Goal: Task Accomplishment & Management: Complete application form

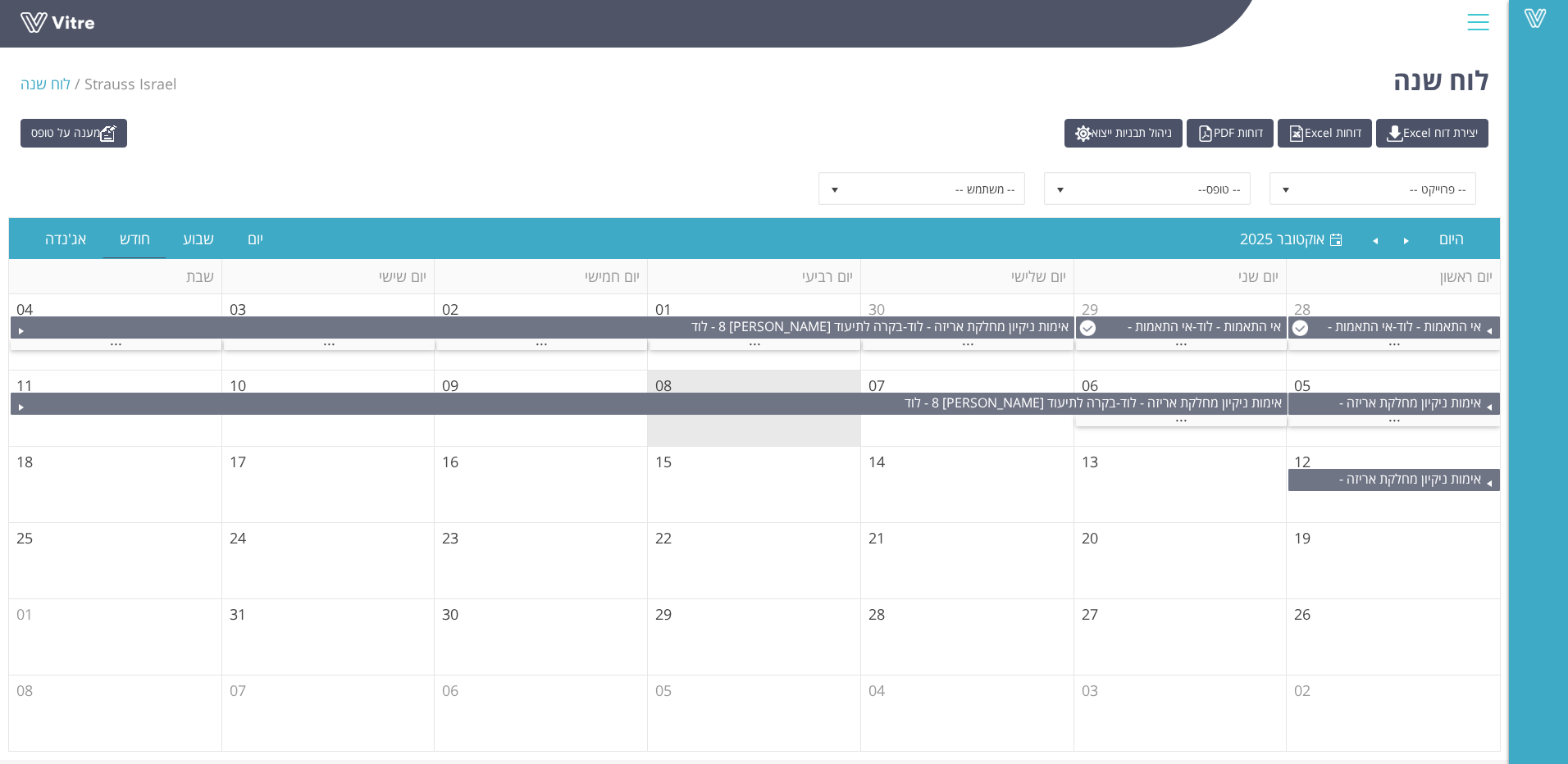
click at [1490, 12] on div at bounding box center [1477, 22] width 37 height 45
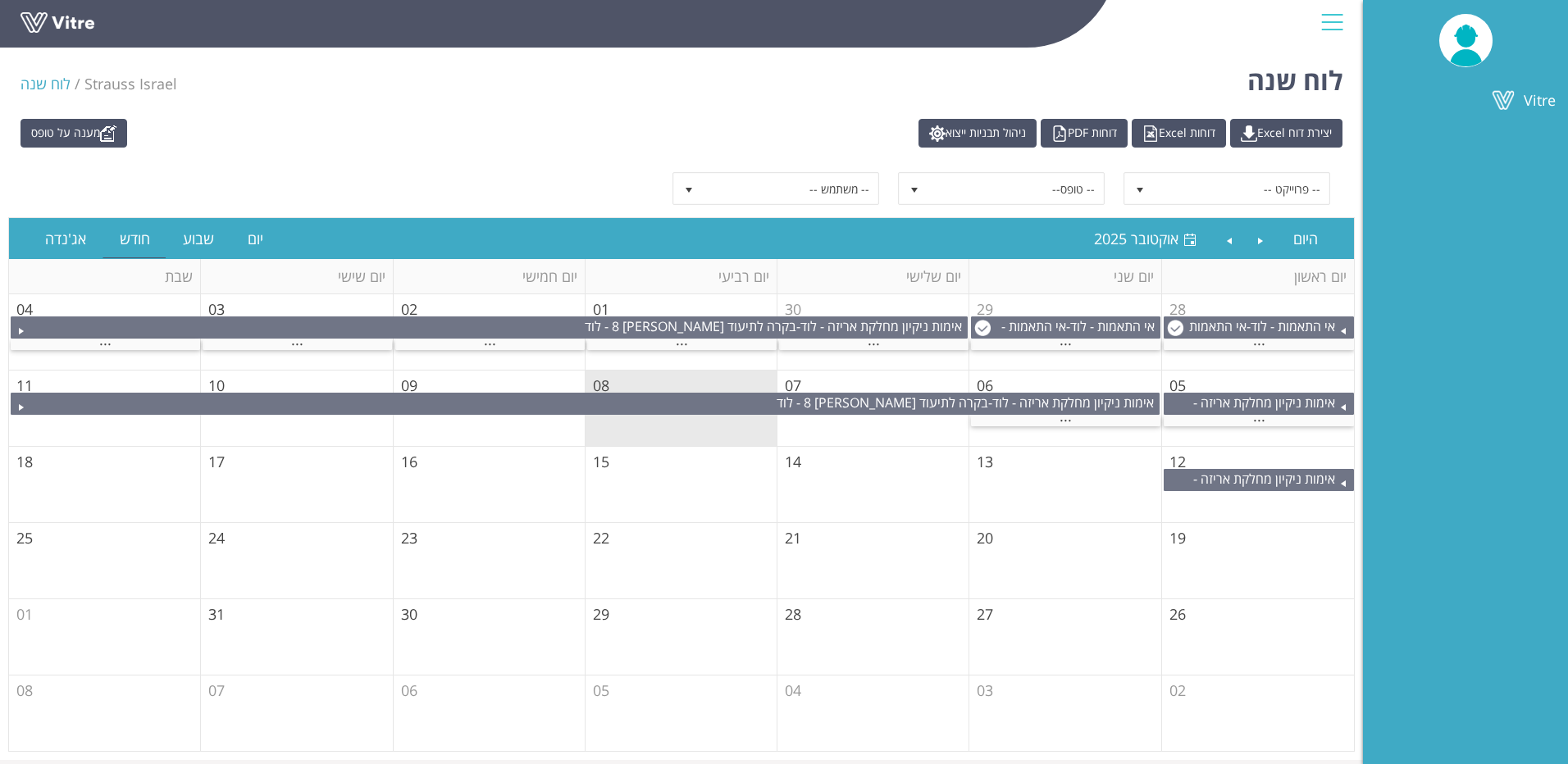
click at [1318, 20] on div at bounding box center [1332, 22] width 37 height 45
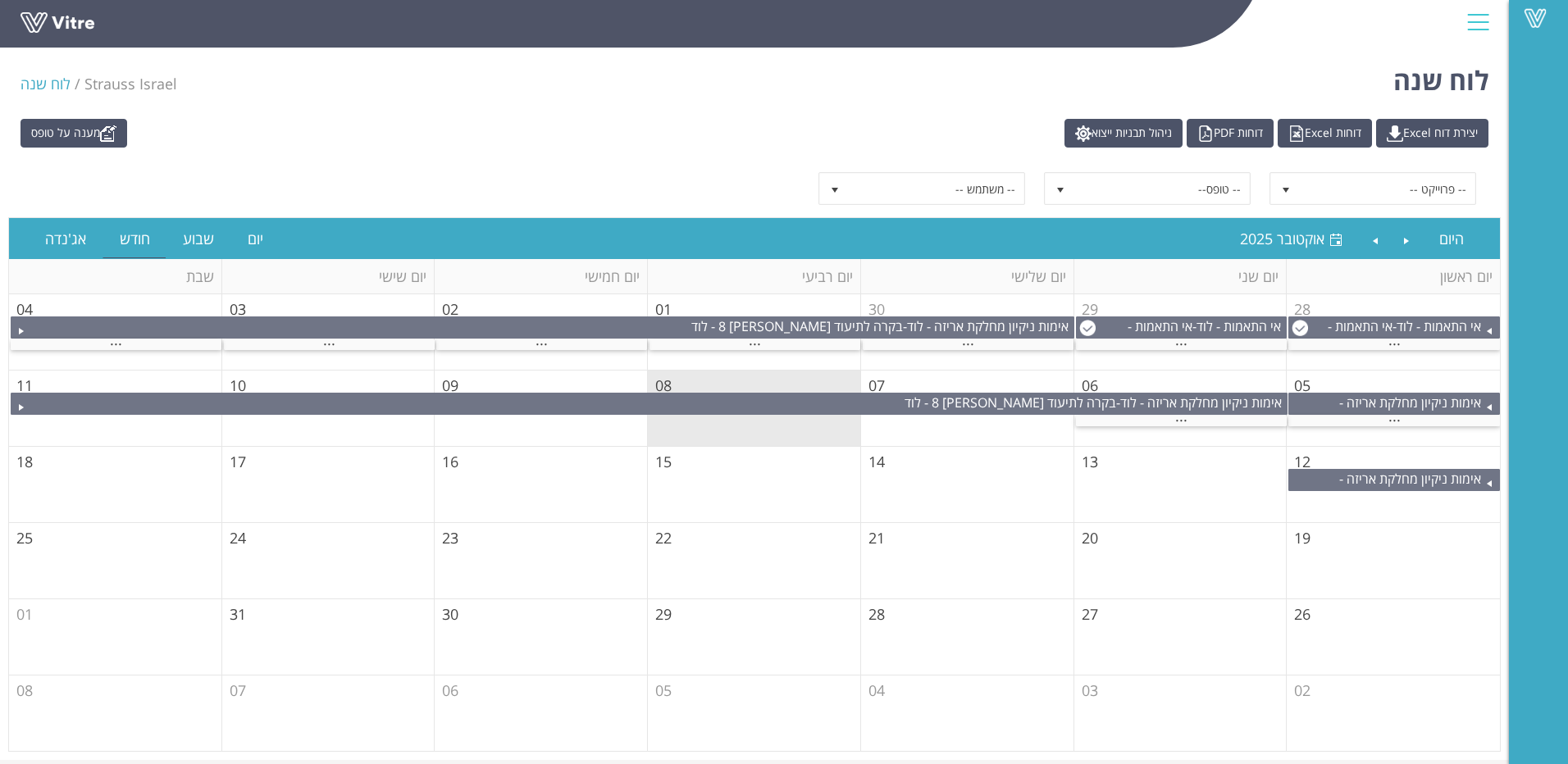
click at [1480, 9] on div at bounding box center [1477, 22] width 37 height 45
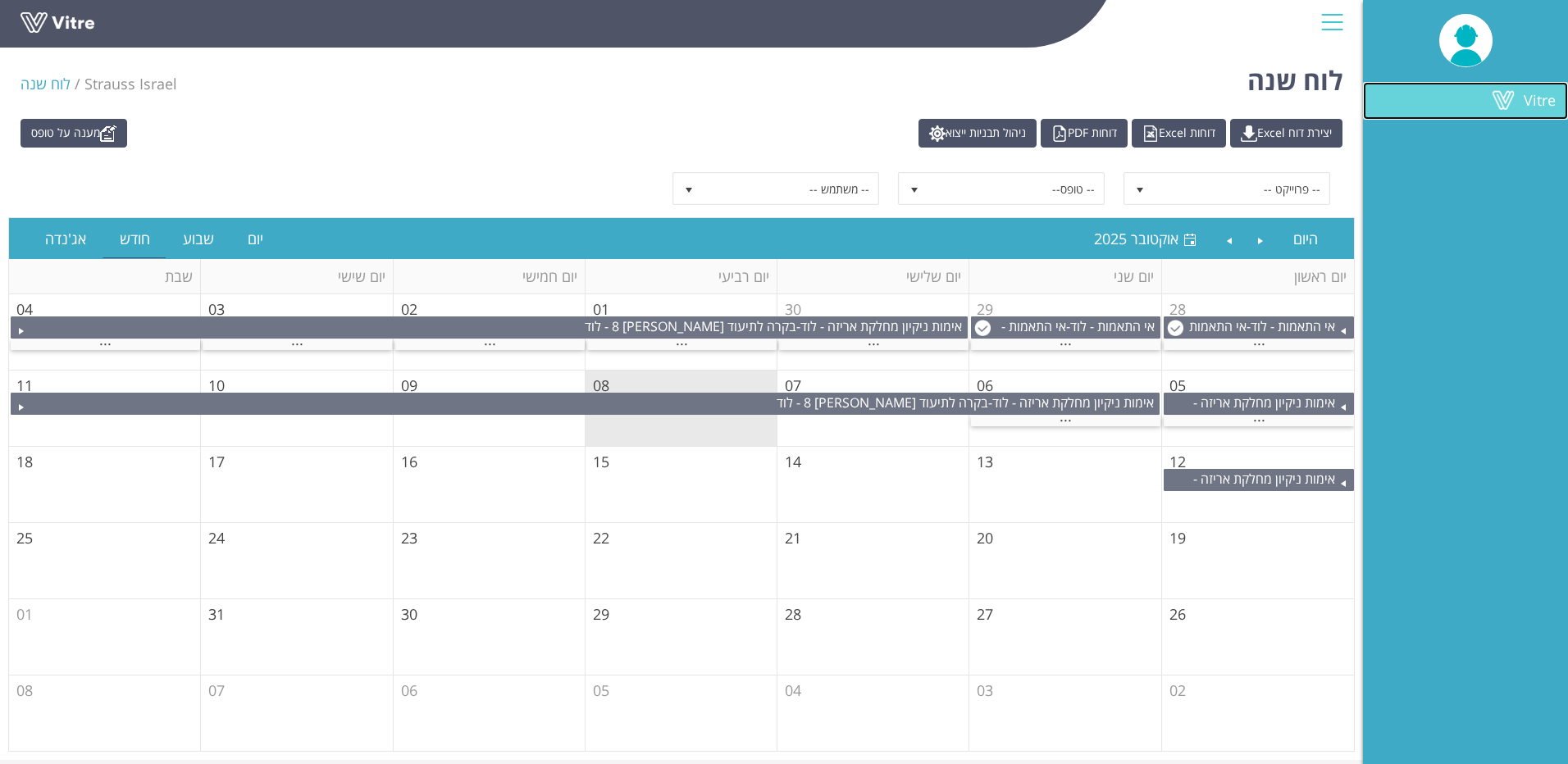
click at [1504, 95] on span at bounding box center [1503, 100] width 41 height 20
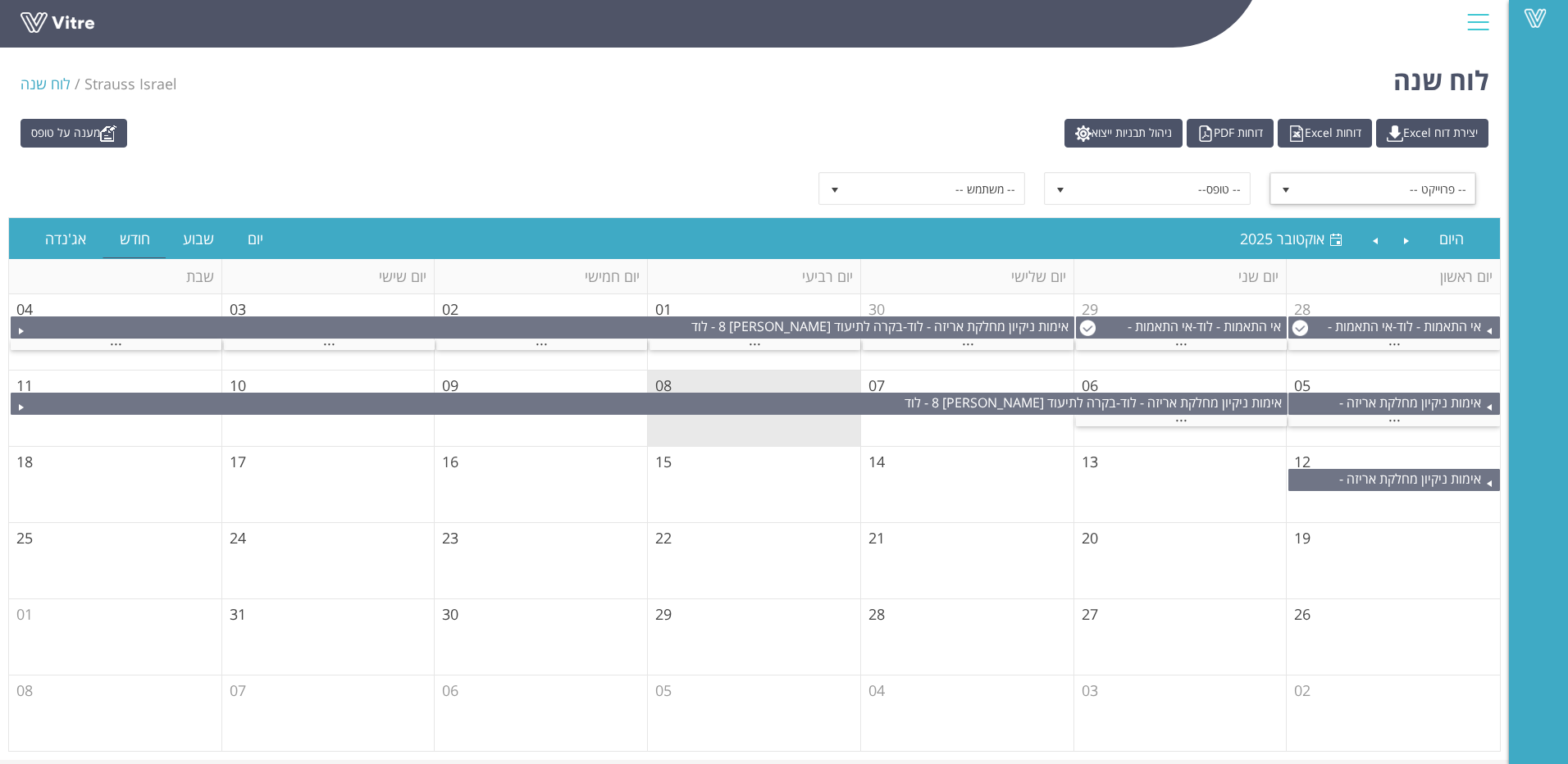
click at [1325, 193] on span "-- פרוייקט --" at bounding box center [1387, 188] width 176 height 29
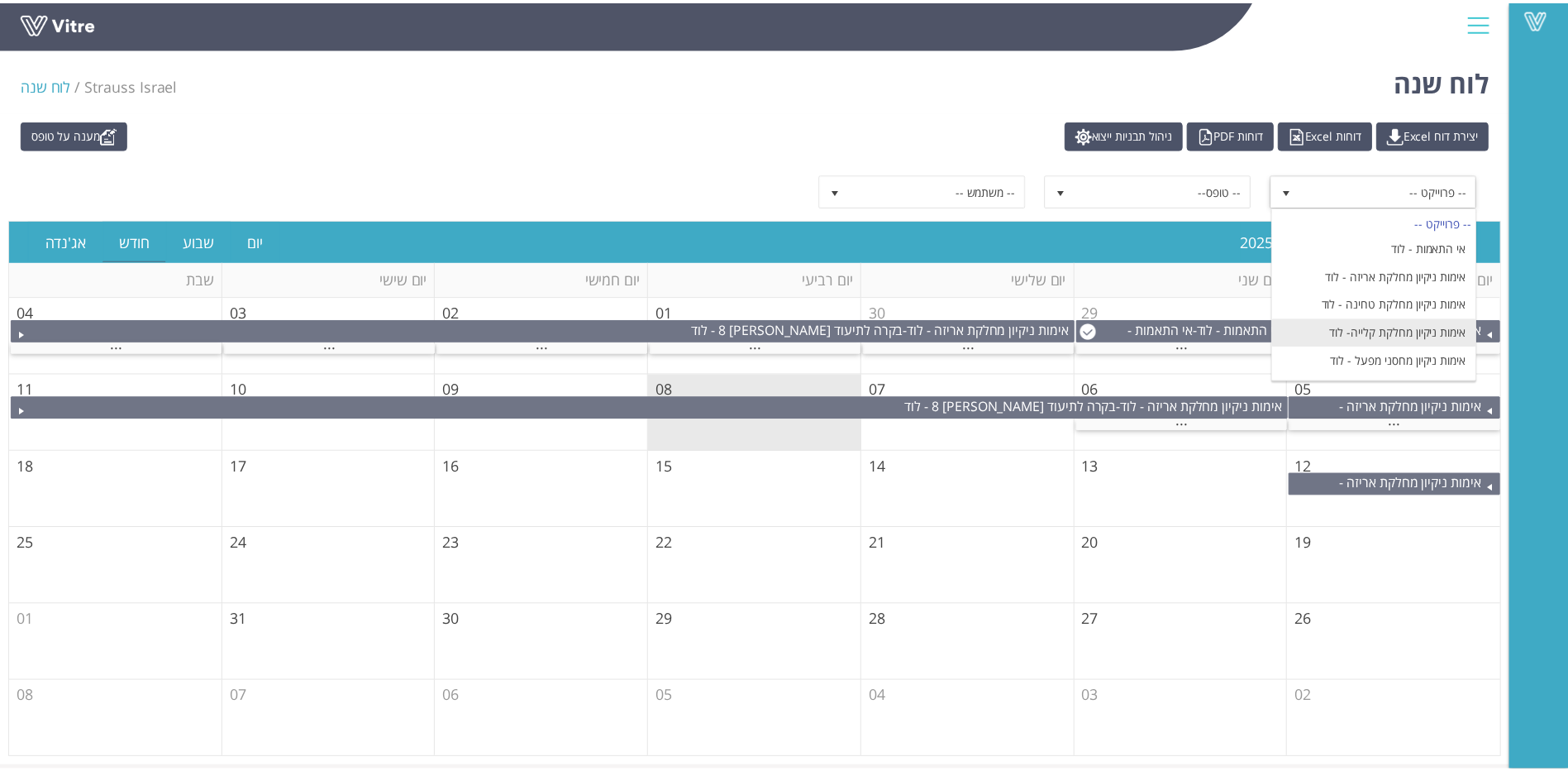
scroll to position [166, 0]
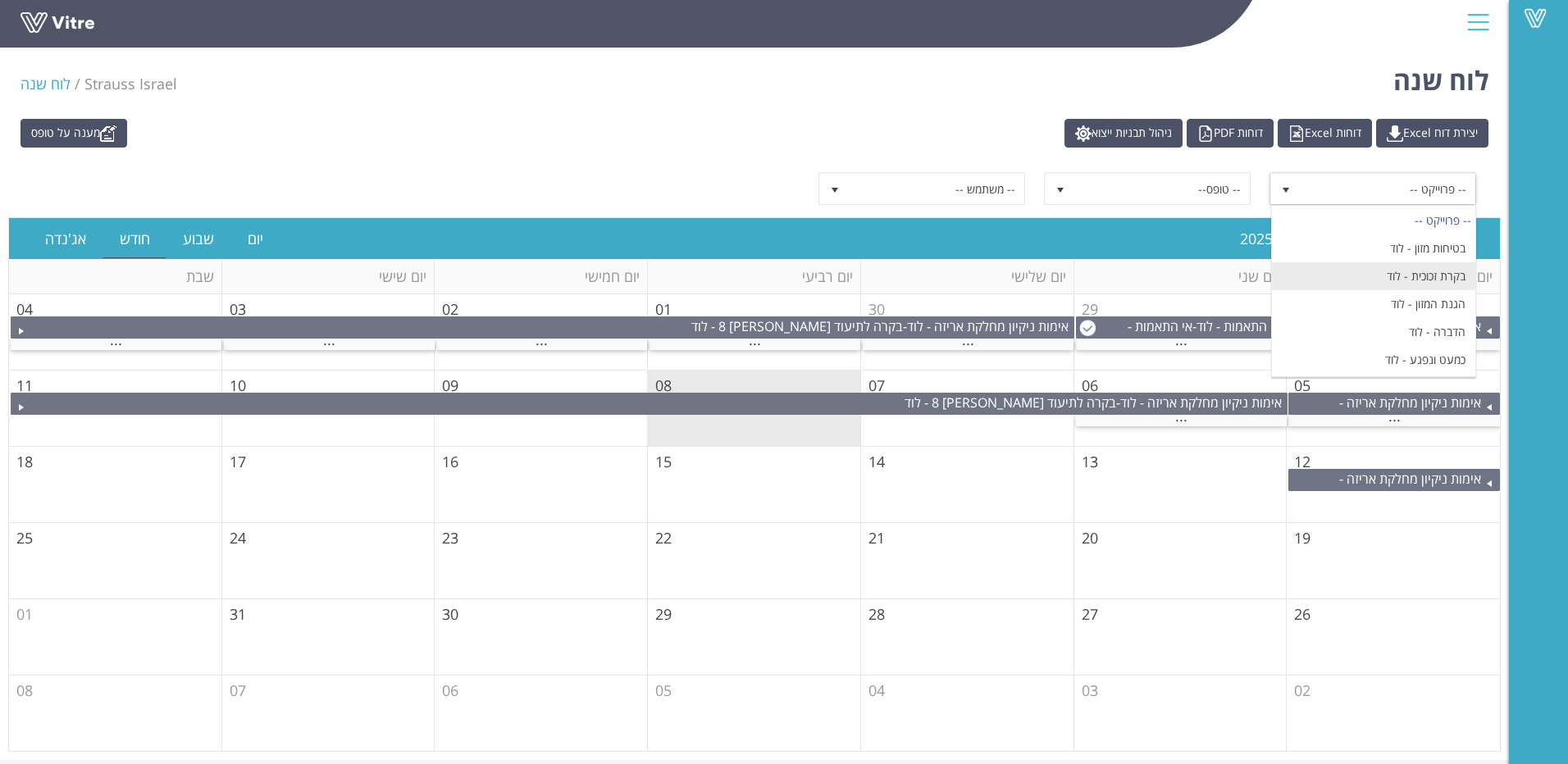
click at [1349, 284] on li "בקרת זכוכית - לוד" at bounding box center [1374, 275] width 203 height 28
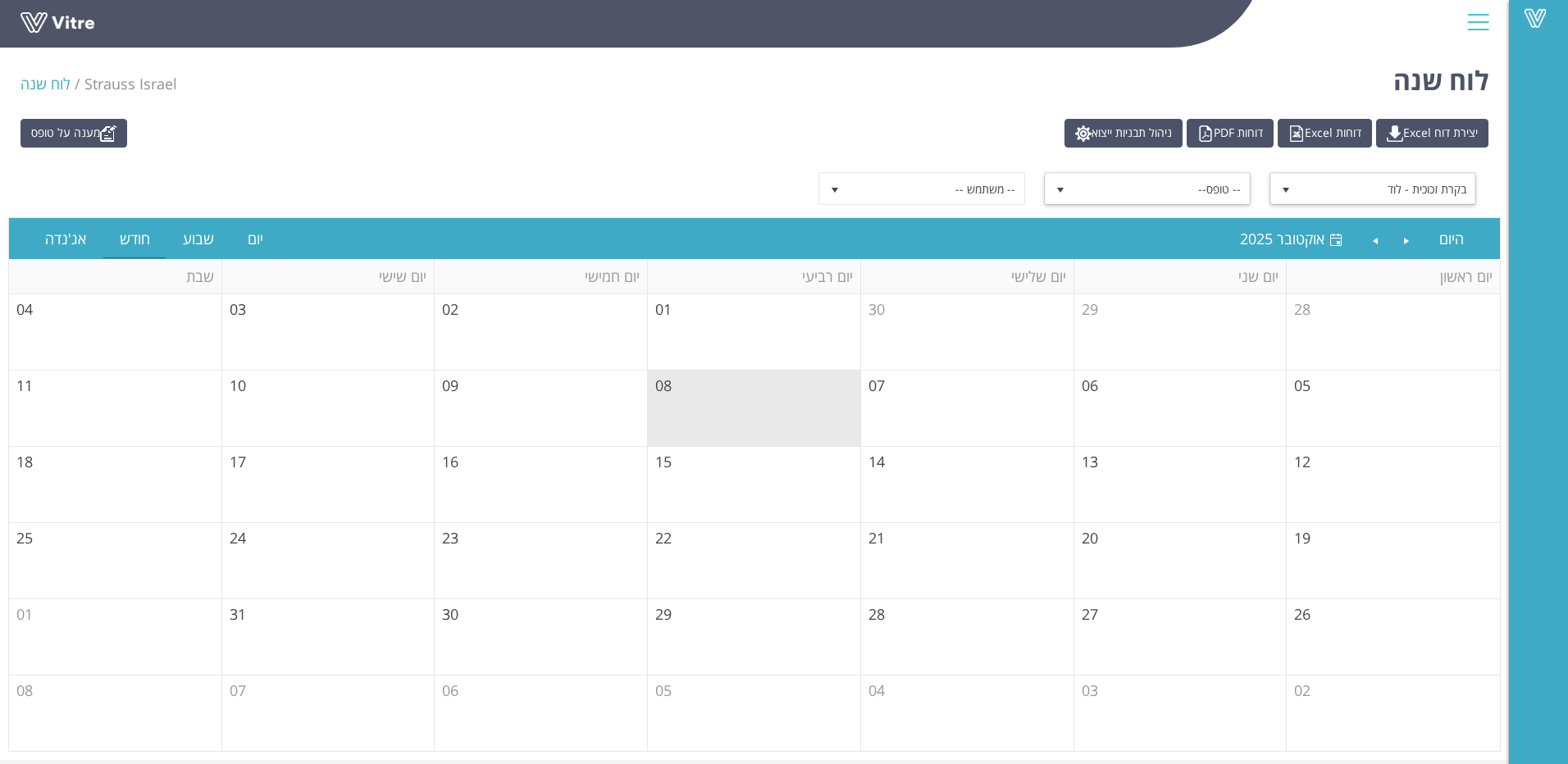
click at [1214, 194] on span "-- טופס--" at bounding box center [1161, 188] width 176 height 29
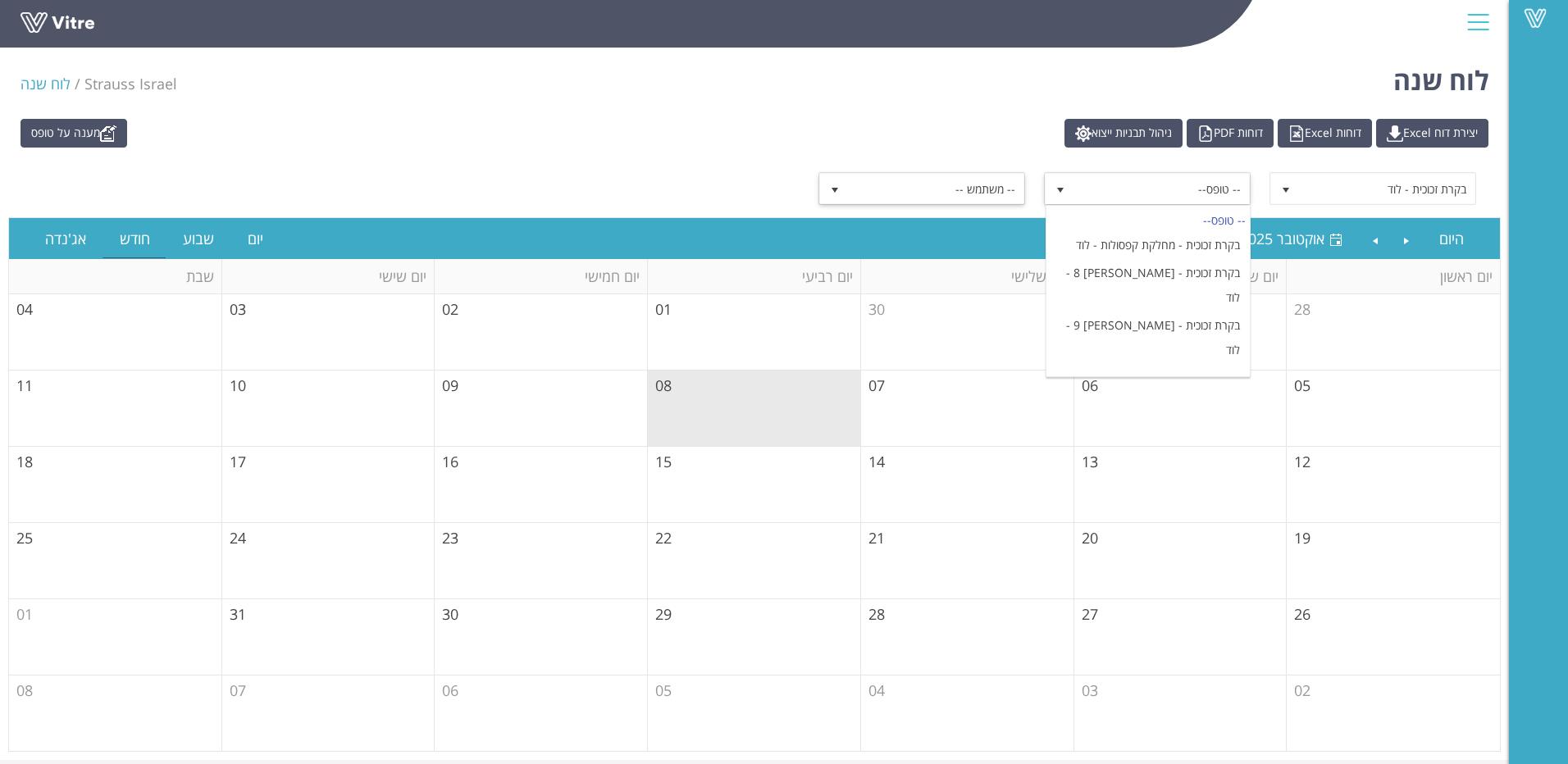
click at [937, 185] on span "-- משתמש --" at bounding box center [937, 188] width 176 height 29
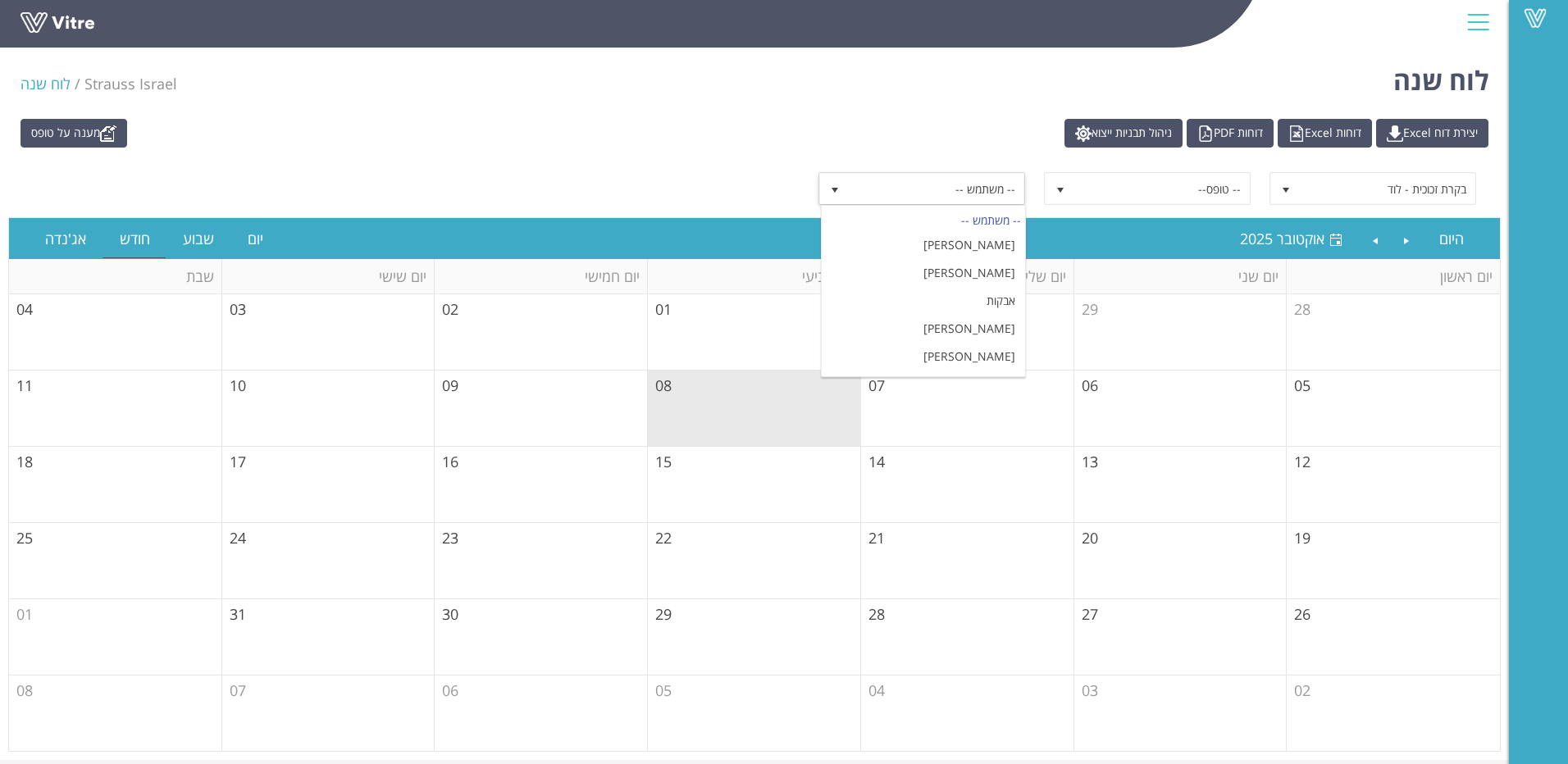
click at [937, 185] on span "-- משתמש --" at bounding box center [937, 188] width 176 height 29
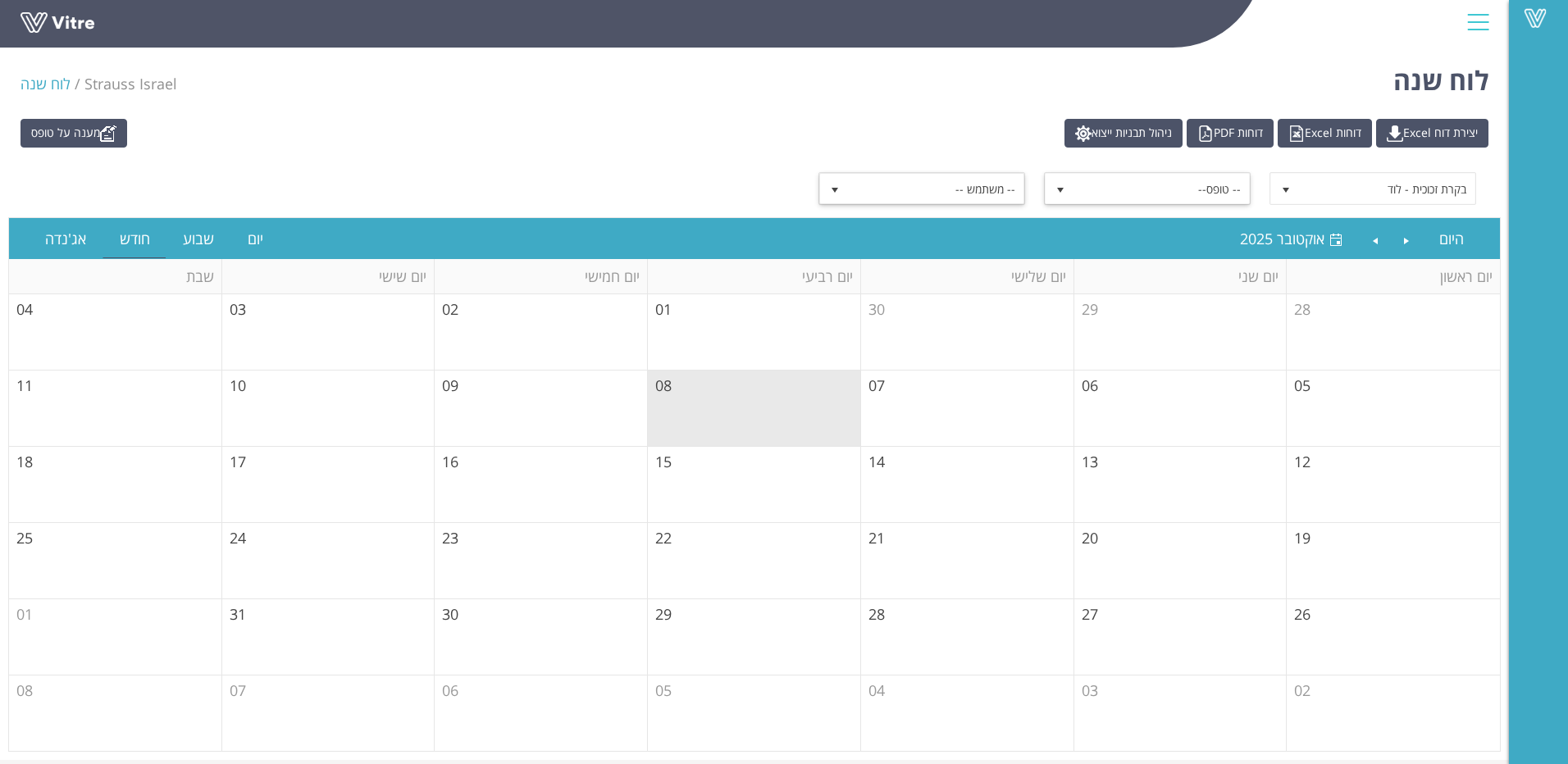
click at [1114, 192] on span "-- טופס--" at bounding box center [1161, 188] width 176 height 29
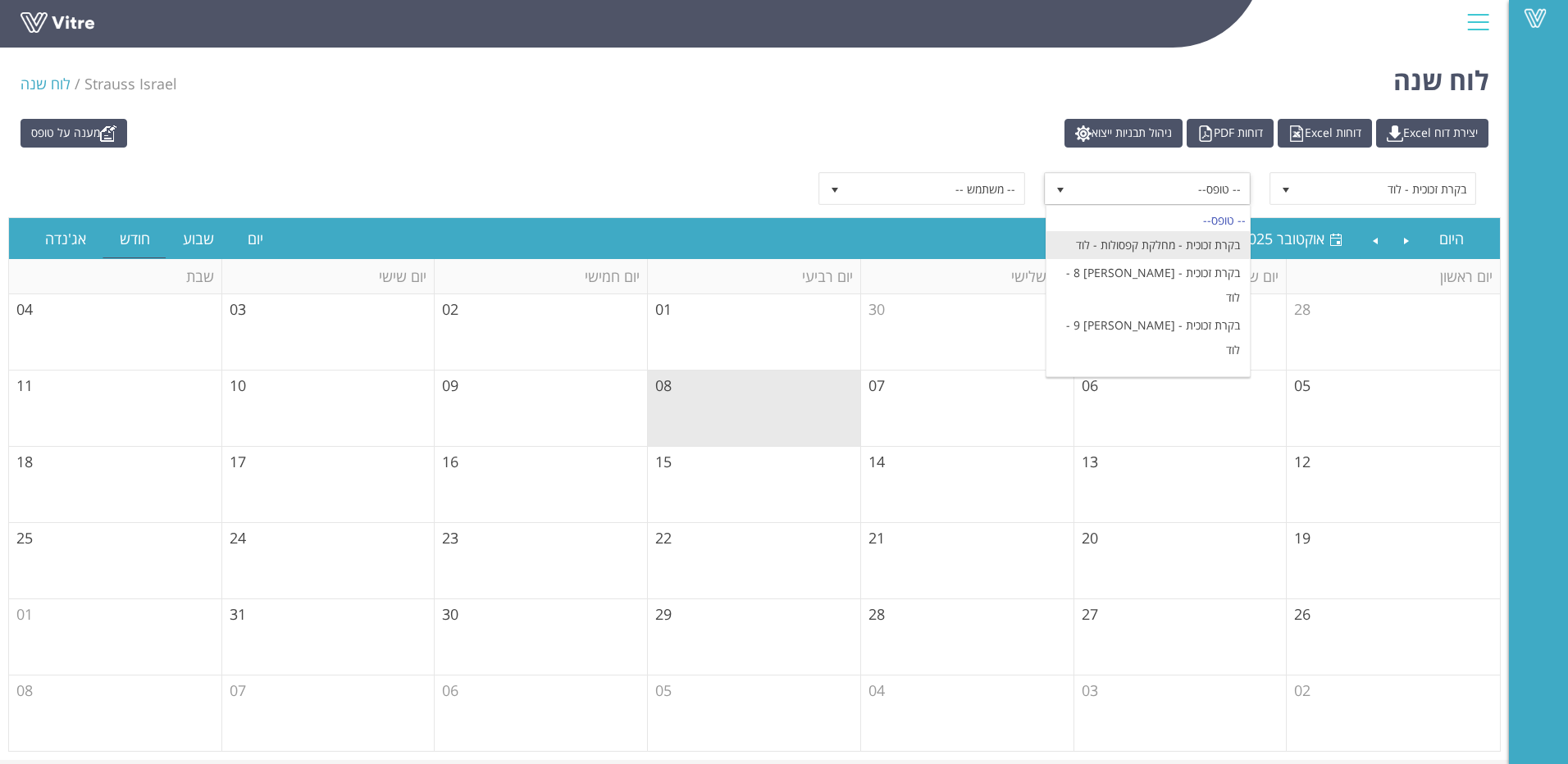
click at [1141, 243] on li "בקרת זכוכית - מחלקת קפסולות - לוד" at bounding box center [1148, 244] width 203 height 28
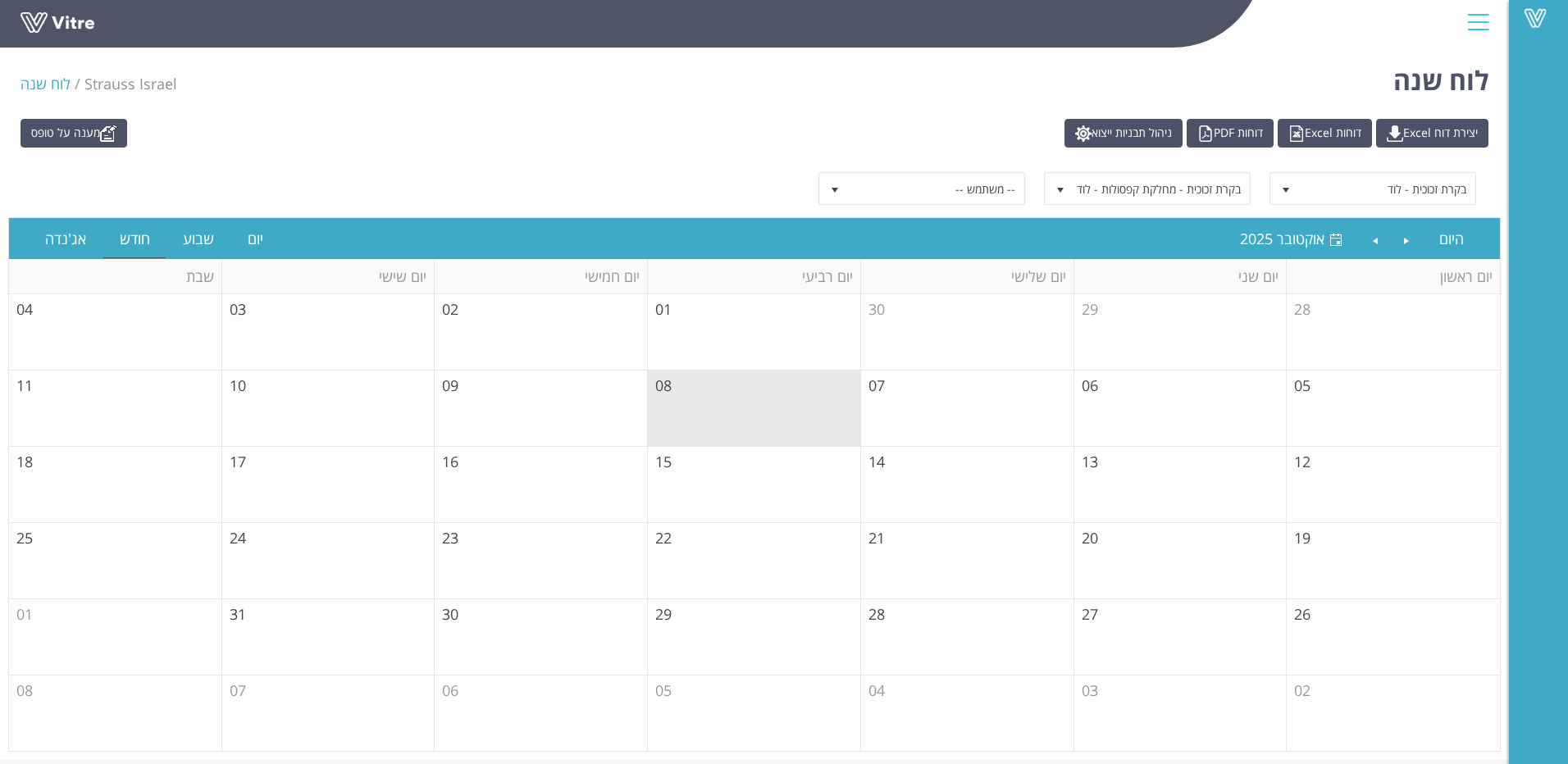
click at [354, 168] on div "בקרת זכוכית - לוד 6016 בקרת זכוכית - מחלקת קפסולות - לוד 1372 -- משתמש --" at bounding box center [754, 188] width 1492 height 57
click at [79, 139] on link "מענה על טופס" at bounding box center [74, 133] width 107 height 29
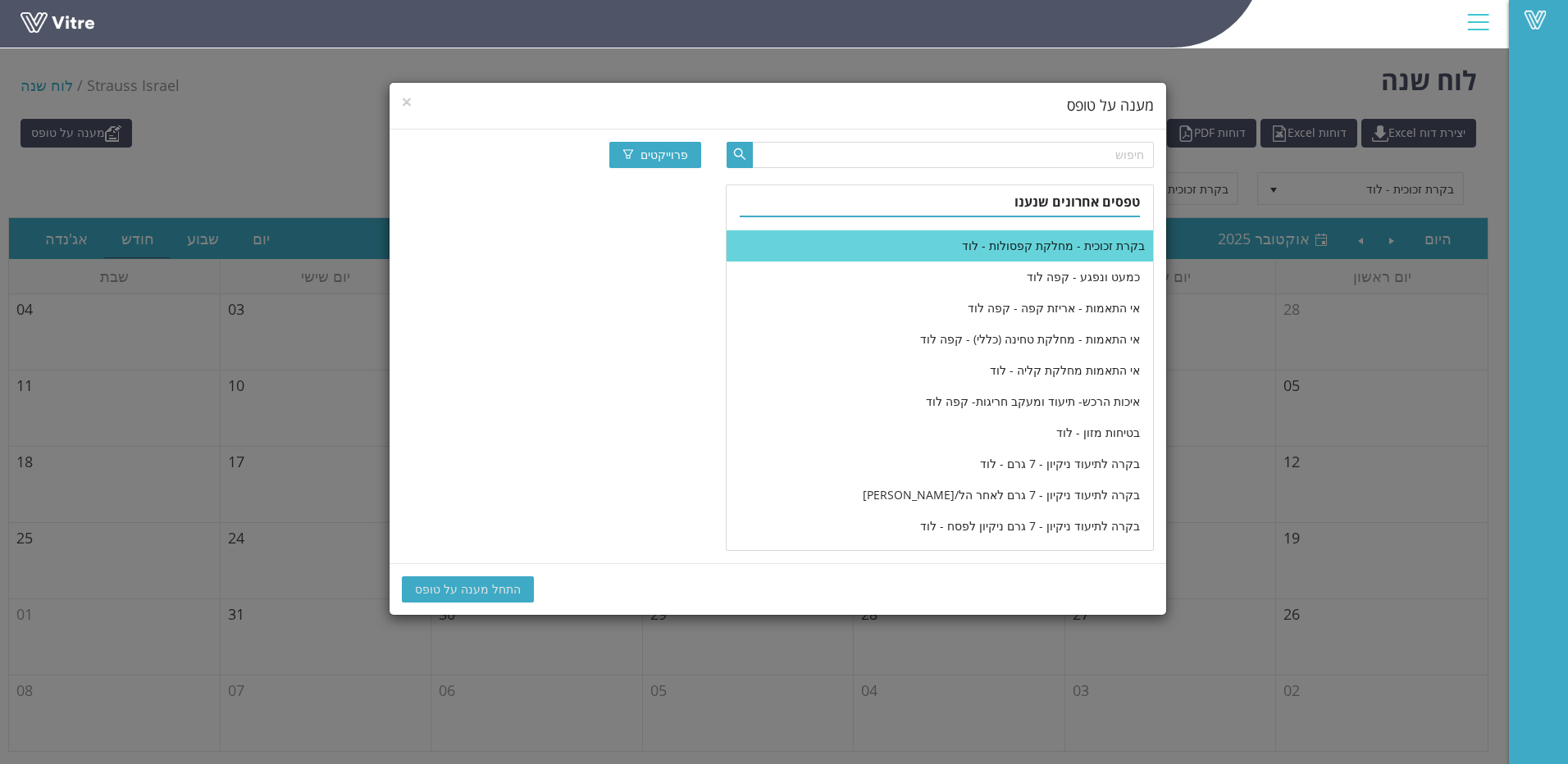
click at [1037, 247] on li "בקרת זכוכית - מחלקת קפסולות - לוד" at bounding box center [940, 245] width 426 height 31
click at [395, 119] on div "× מענה על טופס" at bounding box center [778, 106] width 777 height 46
click at [401, 101] on div "× מענה על טופס" at bounding box center [778, 106] width 777 height 46
click at [409, 100] on span "×" at bounding box center [406, 102] width 10 height 23
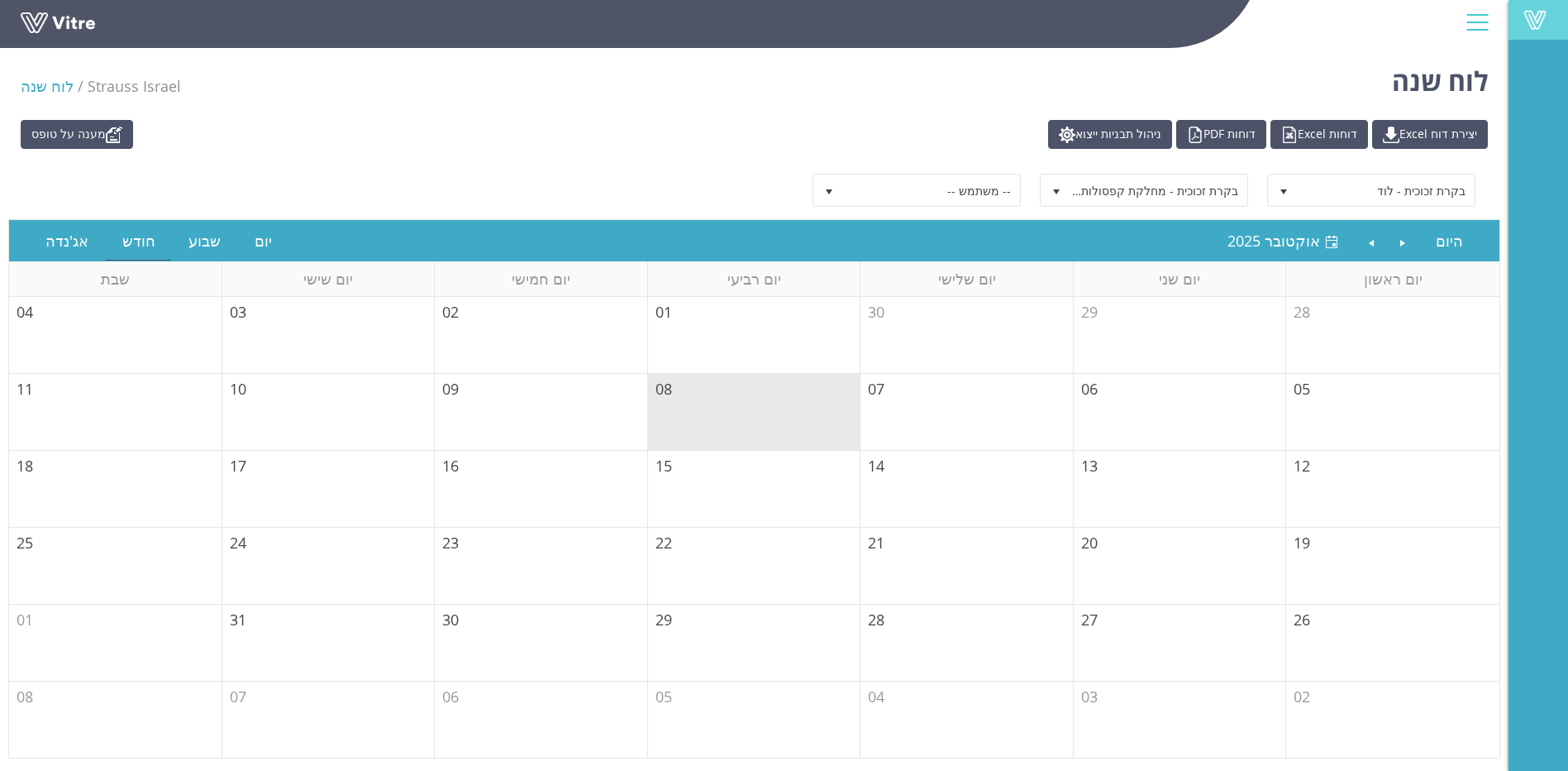
click at [1536, 23] on span at bounding box center [1535, 20] width 41 height 20
